Goal: Navigation & Orientation: Find specific page/section

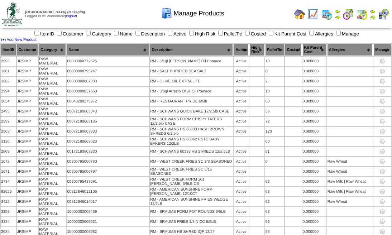
scroll to position [858, 0]
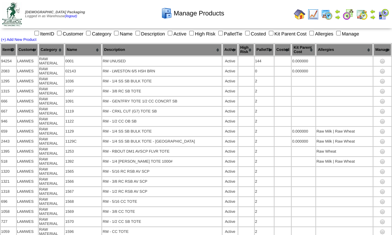
scroll to position [4164, 0]
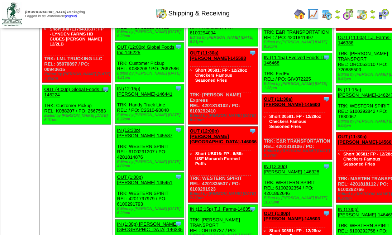
scroll to position [621, 0]
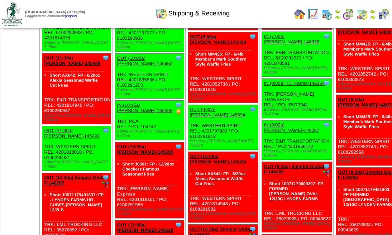
scroll to position [287, 0]
